Goal: Find specific page/section: Find specific page/section

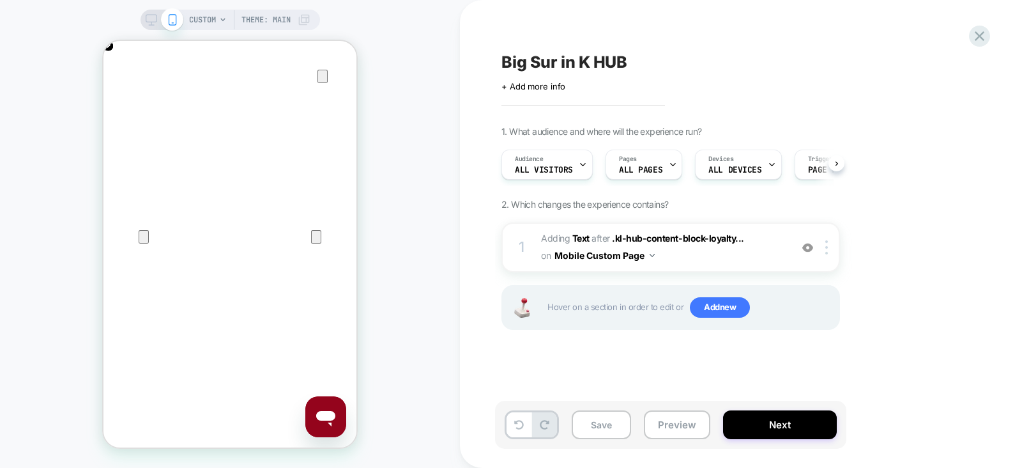
scroll to position [0, 253]
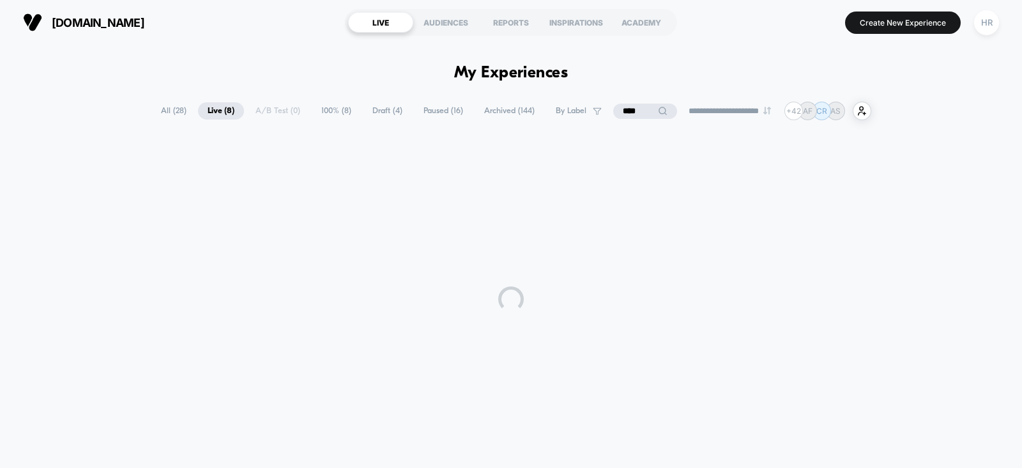
click at [638, 108] on input "****" at bounding box center [645, 111] width 64 height 15
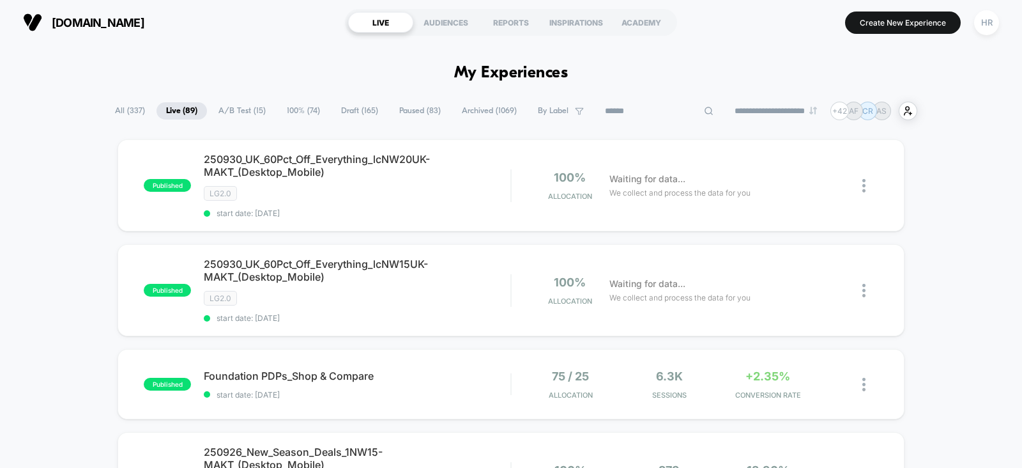
click at [227, 113] on span "A/B Test ( 15 )" at bounding box center [242, 110] width 66 height 17
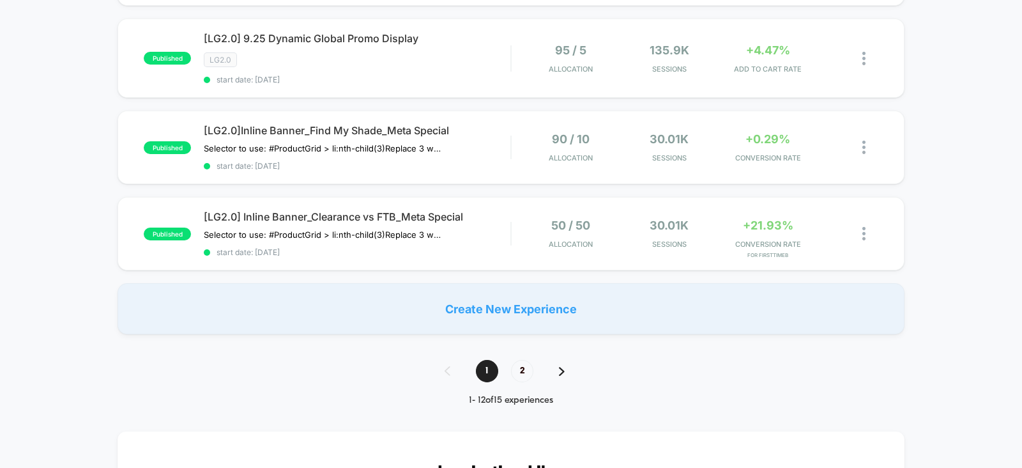
scroll to position [1001, 0]
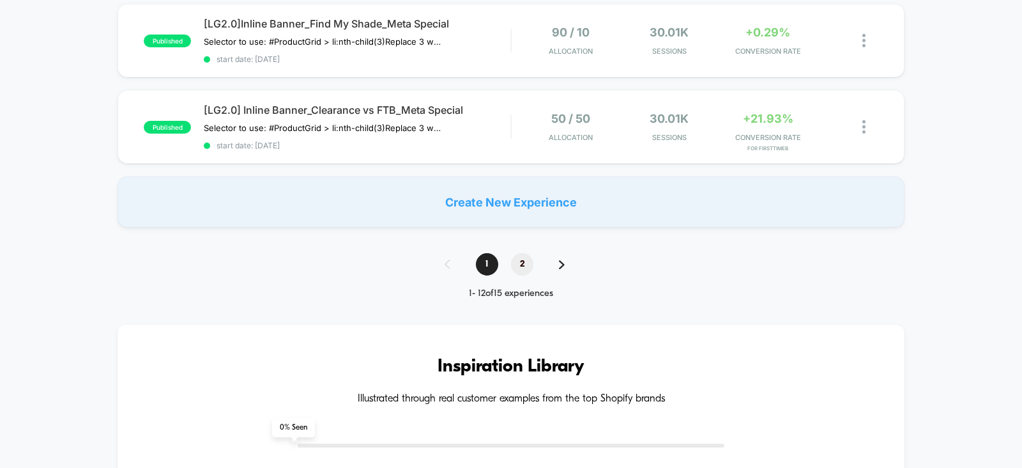
click at [527, 257] on span "2" at bounding box center [522, 264] width 22 height 22
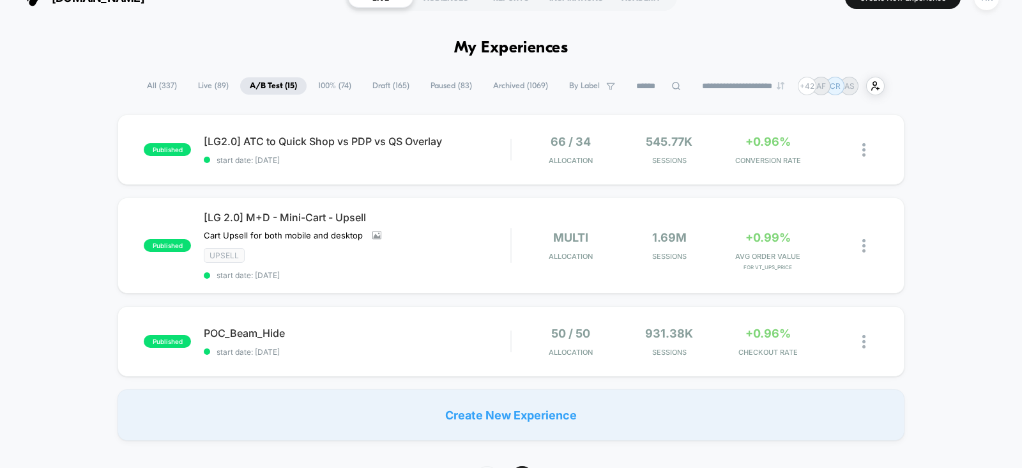
scroll to position [24, 0]
